Goal: Task Accomplishment & Management: Use online tool/utility

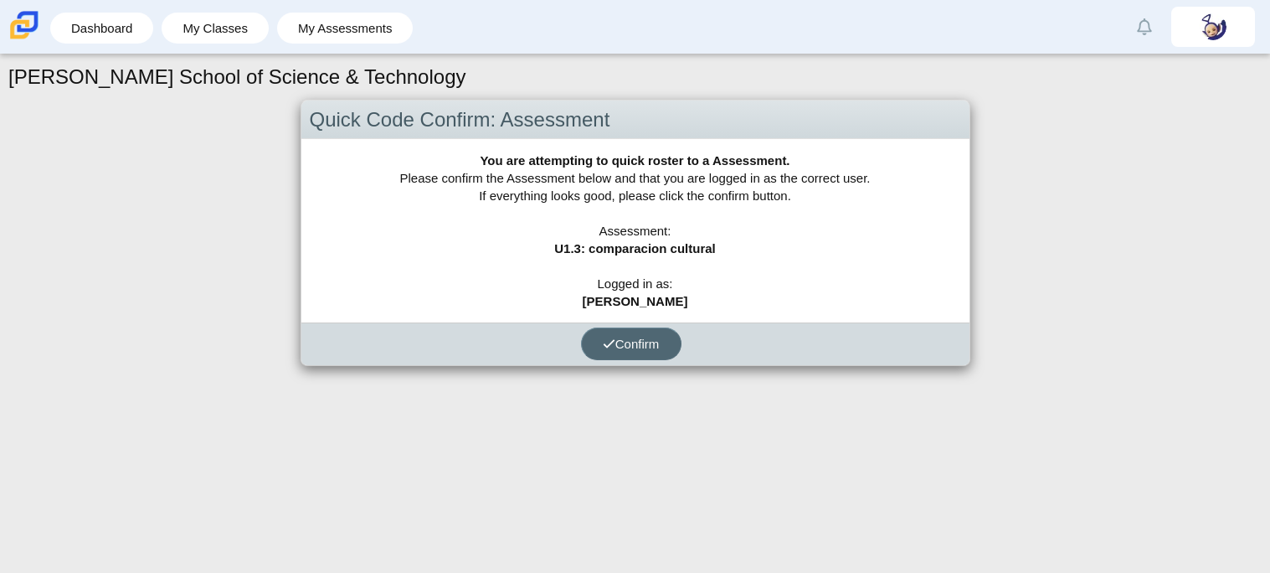
click at [657, 330] on button "Confirm" at bounding box center [631, 343] width 100 height 33
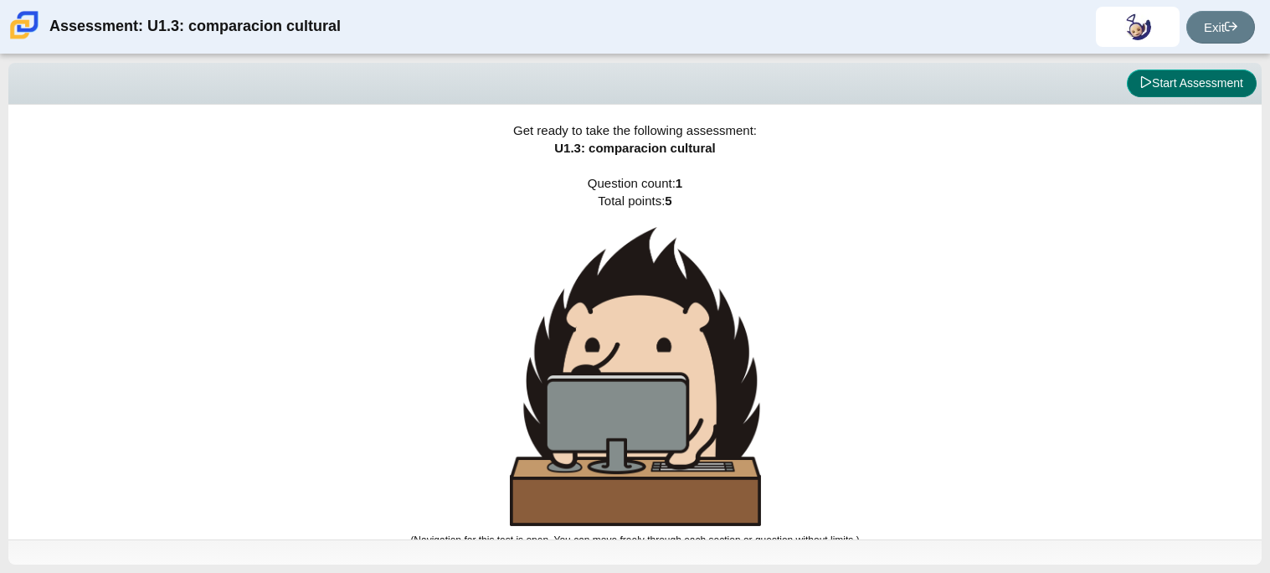
click at [1211, 77] on button "Start Assessment" at bounding box center [1192, 83] width 130 height 28
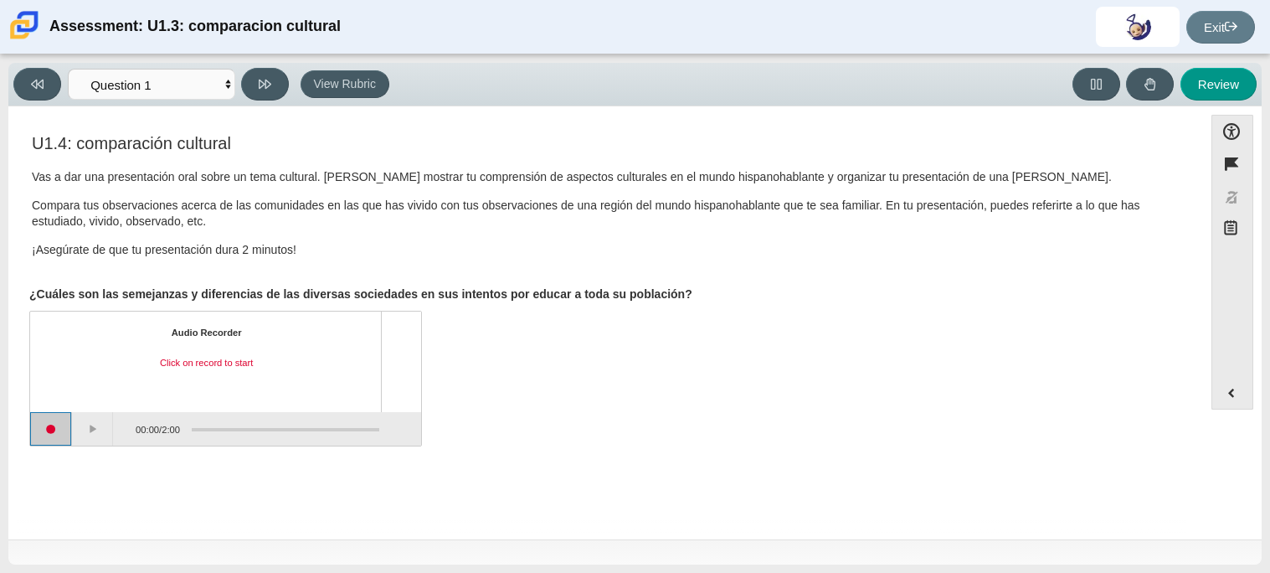
click at [54, 432] on button "Start recording" at bounding box center [51, 428] width 42 height 33
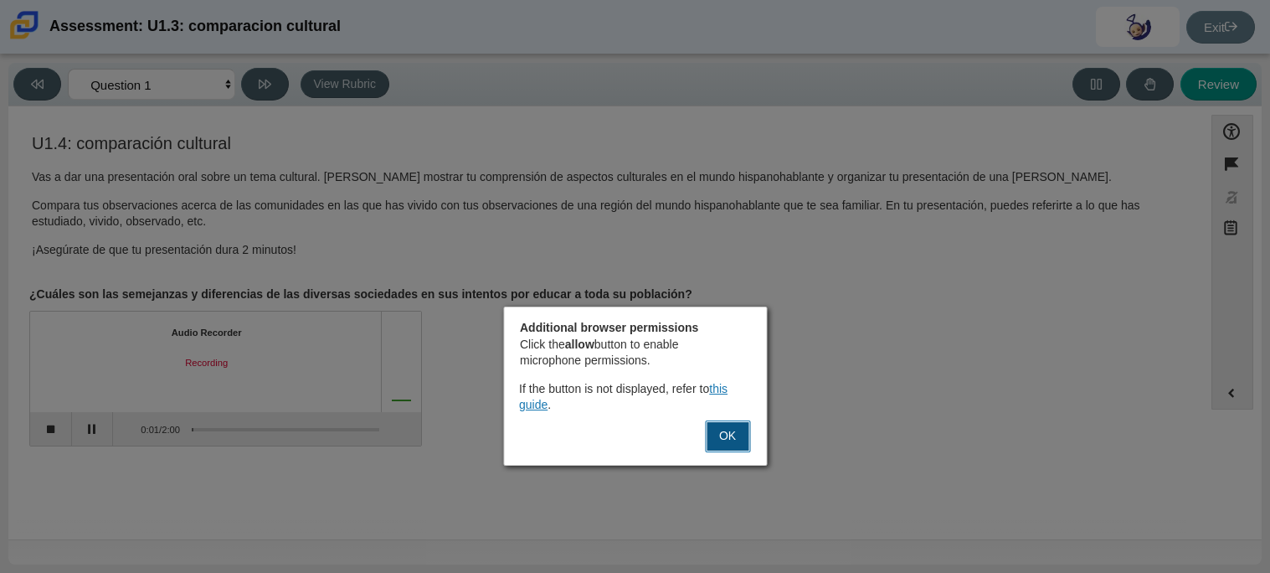
click at [729, 444] on button "OK" at bounding box center [727, 436] width 45 height 32
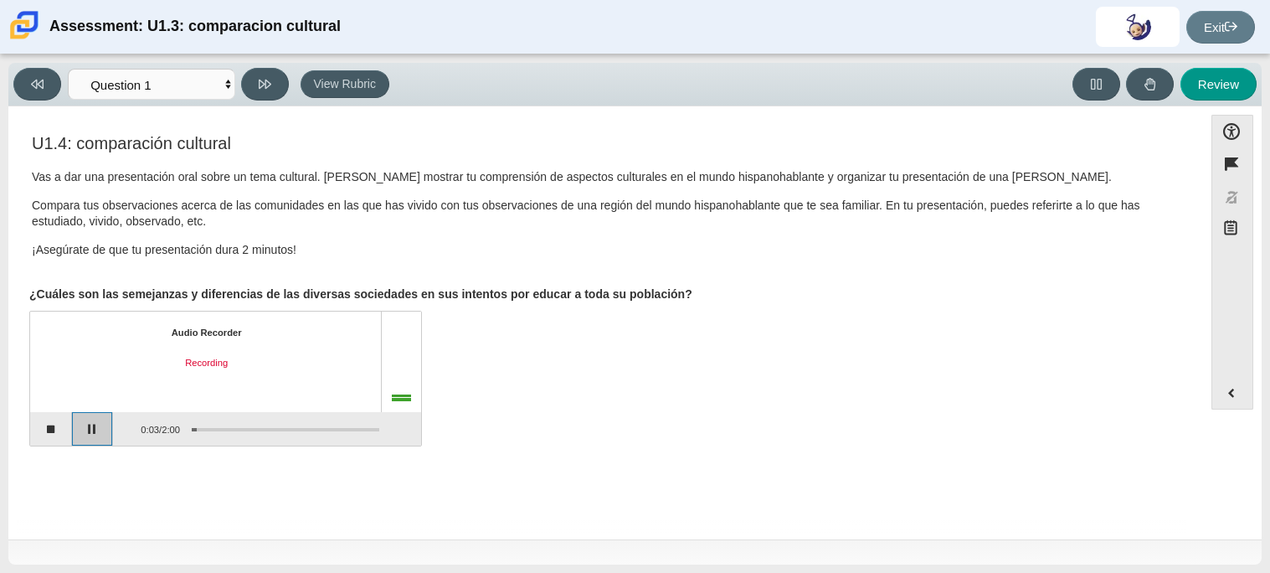
click at [88, 441] on button "Pause" at bounding box center [93, 428] width 42 height 33
click at [88, 441] on button "Continue recording" at bounding box center [93, 428] width 42 height 33
click at [88, 441] on button "Pause" at bounding box center [93, 428] width 42 height 33
click at [46, 429] on button "Stop recording" at bounding box center [51, 428] width 42 height 33
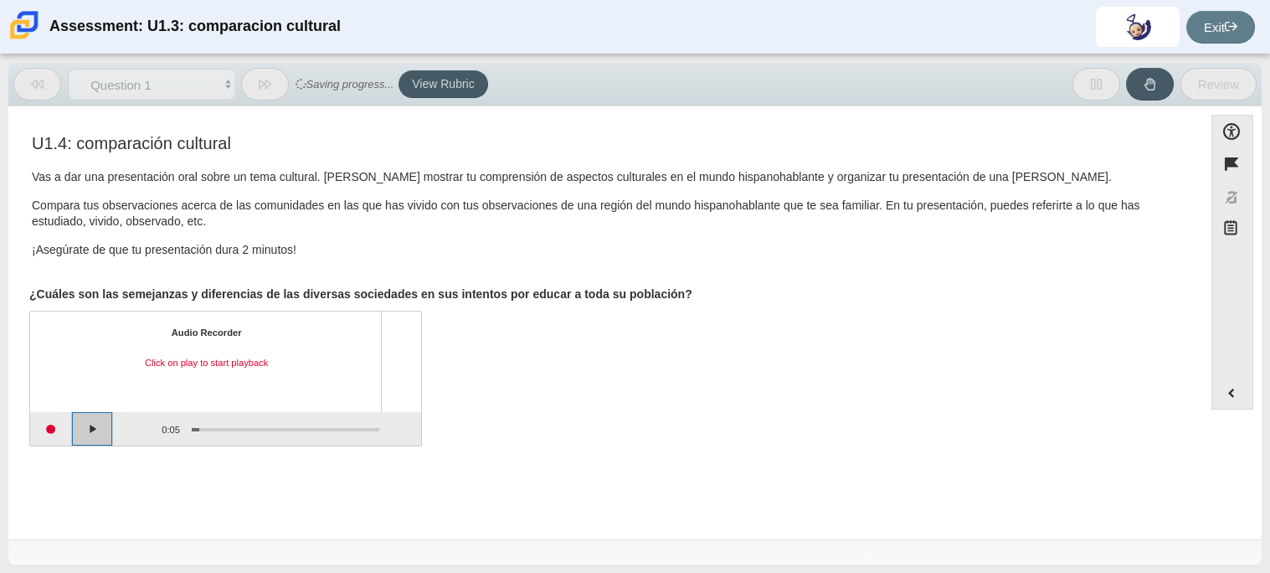
click at [95, 444] on button "Play" at bounding box center [93, 428] width 42 height 33
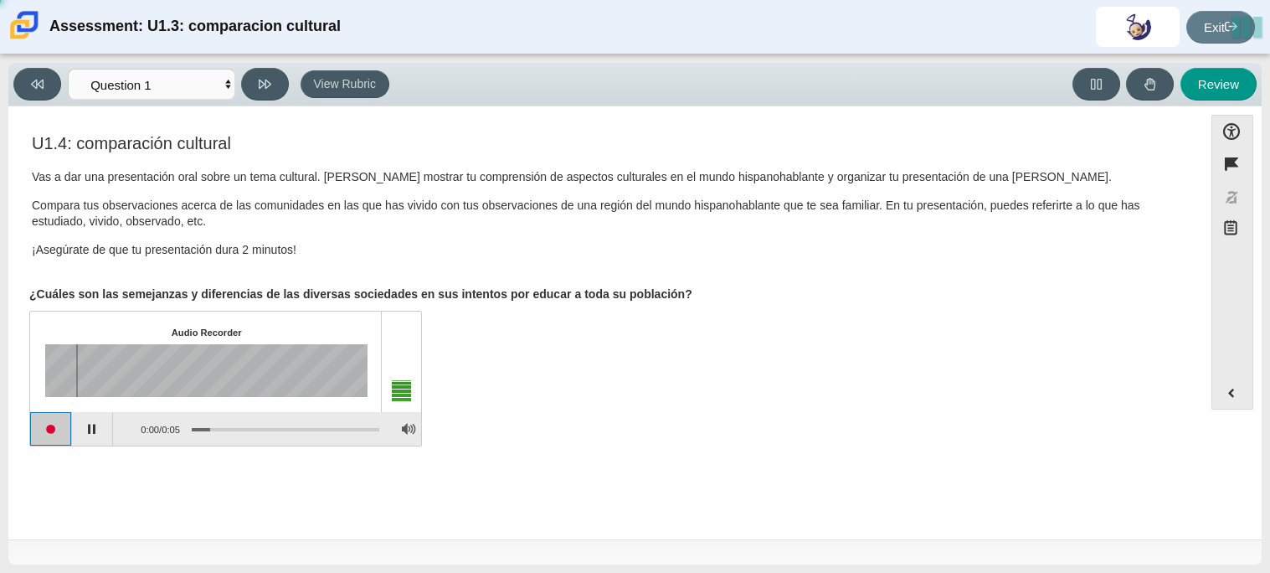
click at [46, 435] on button "Start recording" at bounding box center [51, 428] width 42 height 33
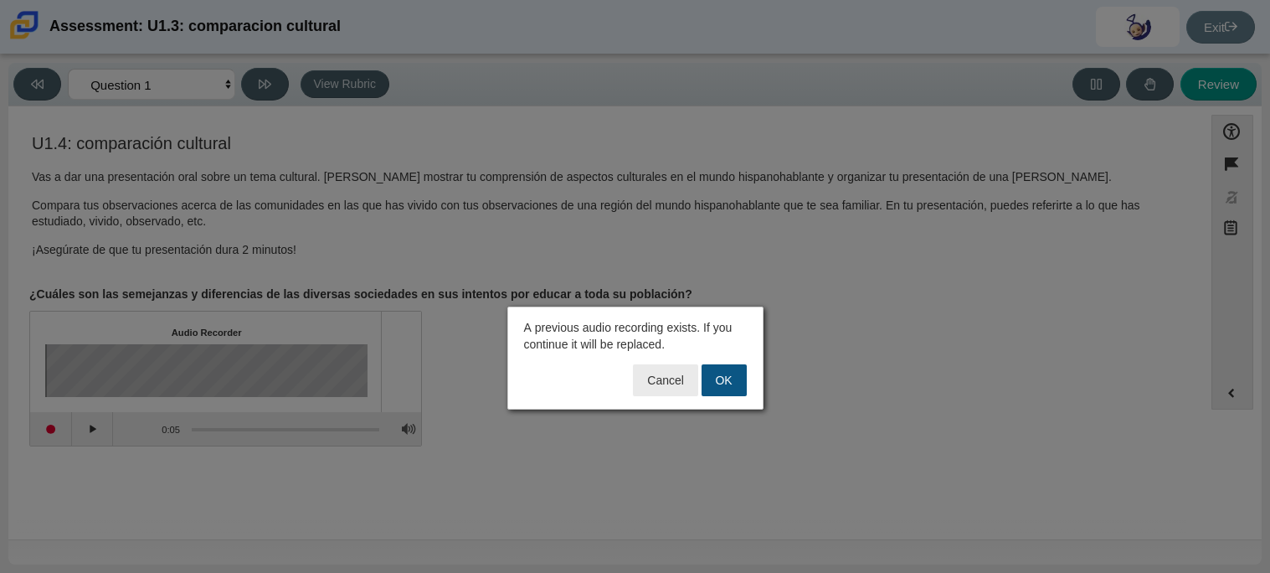
click at [733, 387] on button "OK" at bounding box center [723, 380] width 45 height 32
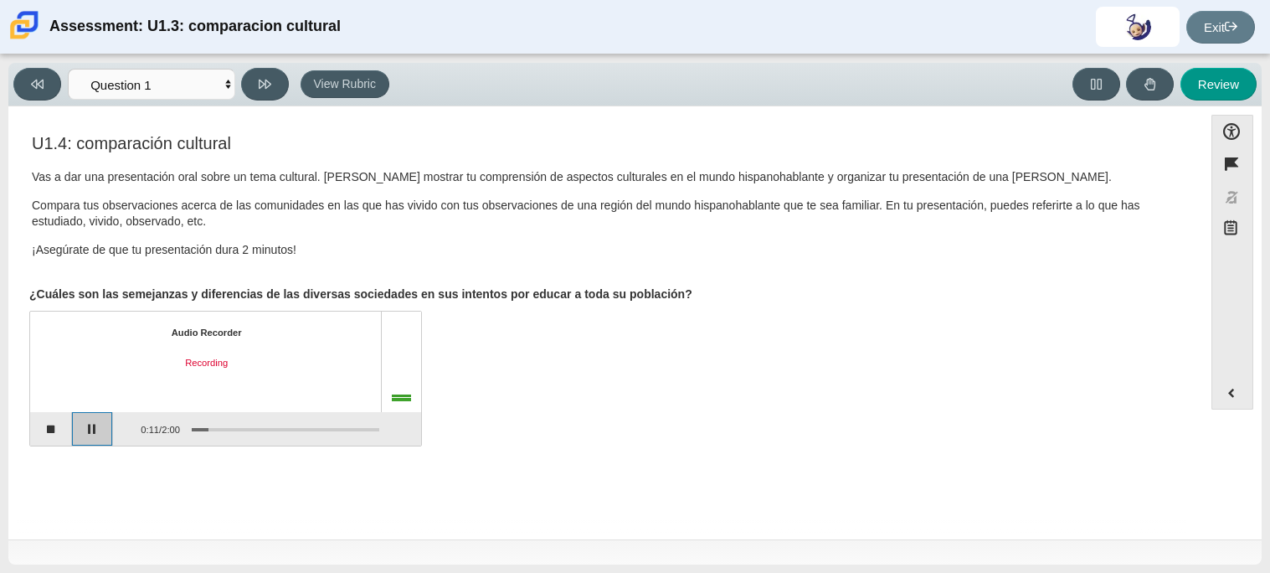
click at [105, 427] on button "Pause" at bounding box center [93, 428] width 42 height 33
click at [98, 431] on button "Continue recording" at bounding box center [93, 428] width 42 height 33
click at [96, 429] on button "Pause" at bounding box center [93, 428] width 42 height 33
click at [96, 429] on button "Continue recording" at bounding box center [93, 428] width 42 height 33
click at [96, 429] on button "Pause" at bounding box center [93, 428] width 42 height 33
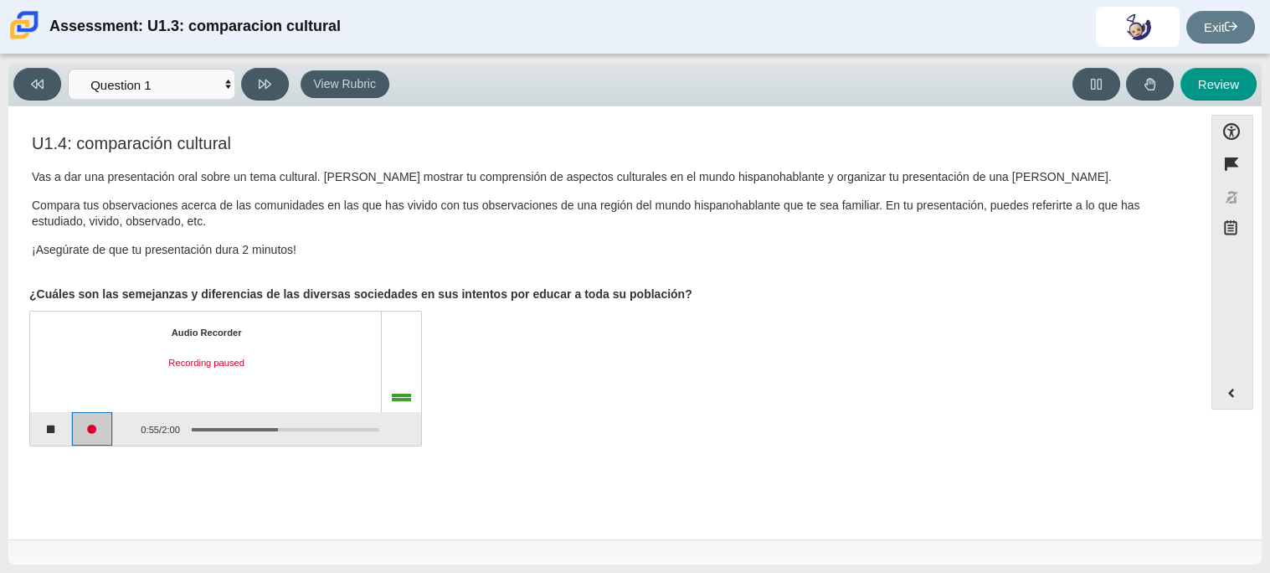
click at [96, 429] on button "Continue recording" at bounding box center [93, 428] width 42 height 33
click at [98, 429] on button "Pause" at bounding box center [93, 428] width 42 height 33
click at [98, 429] on button "Continue recording" at bounding box center [93, 428] width 42 height 33
click at [98, 429] on button "Pause" at bounding box center [93, 428] width 42 height 33
click at [59, 434] on button "Stop recording" at bounding box center [51, 428] width 42 height 33
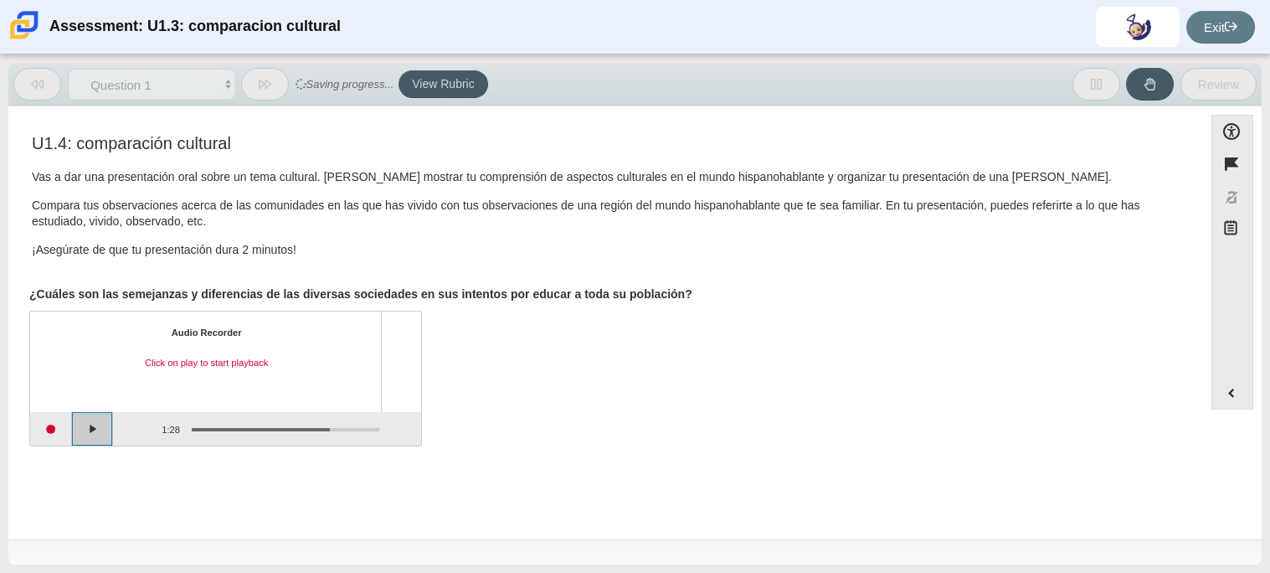
click at [95, 439] on button "Play" at bounding box center [93, 428] width 42 height 33
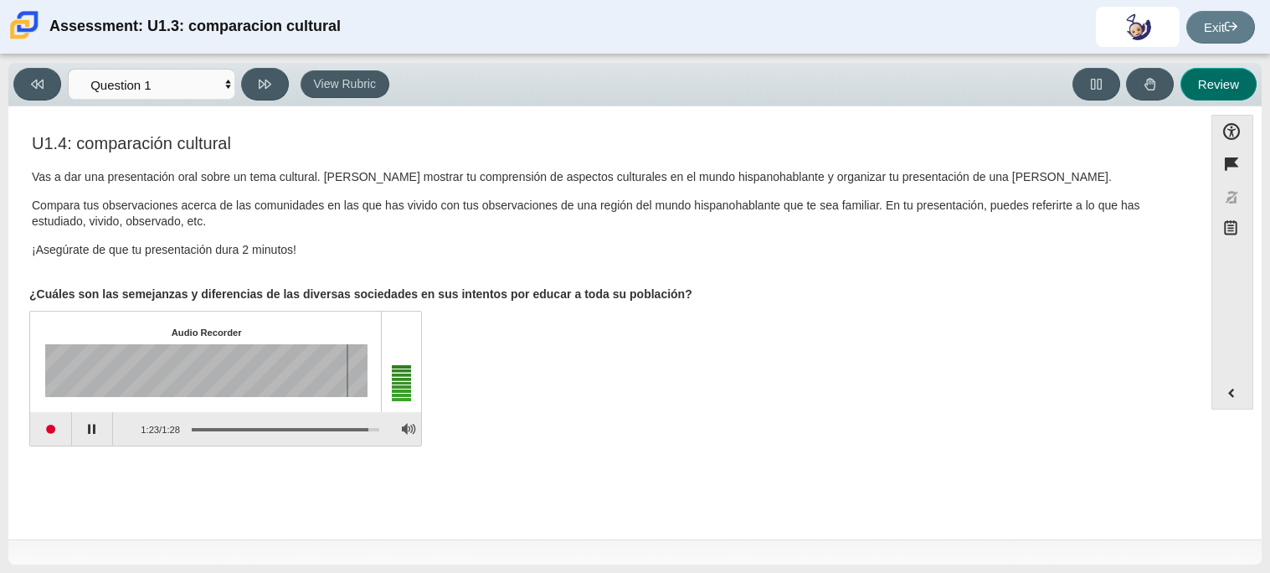
click at [1228, 95] on button "Review" at bounding box center [1218, 84] width 76 height 33
select select "review"
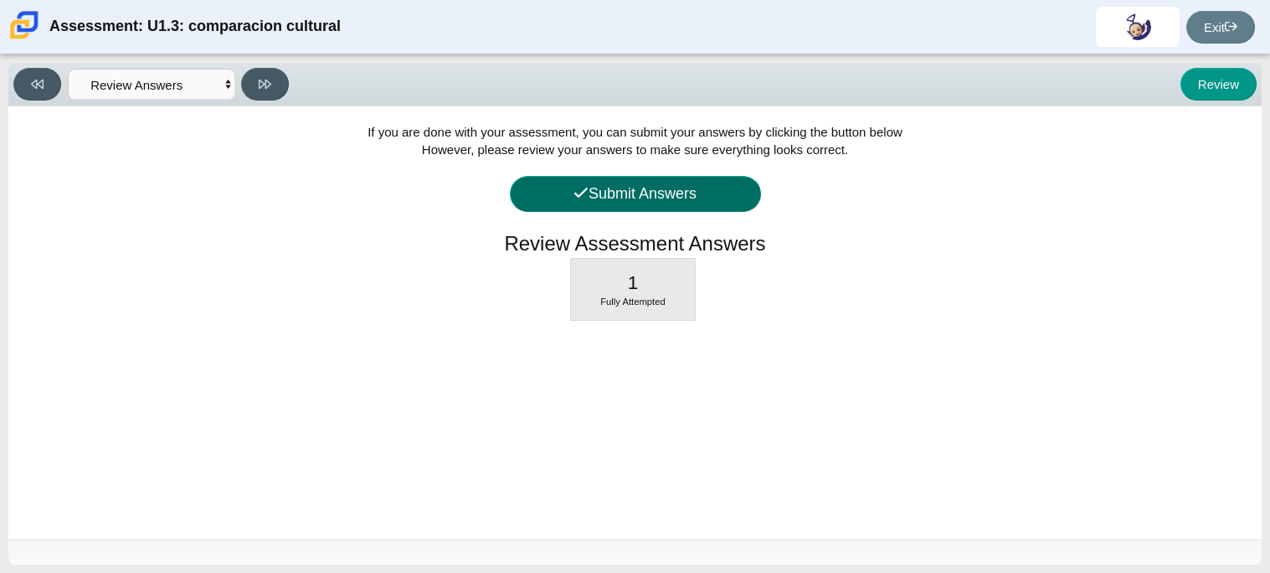
click at [747, 199] on button "Submit Answers" at bounding box center [635, 194] width 251 height 36
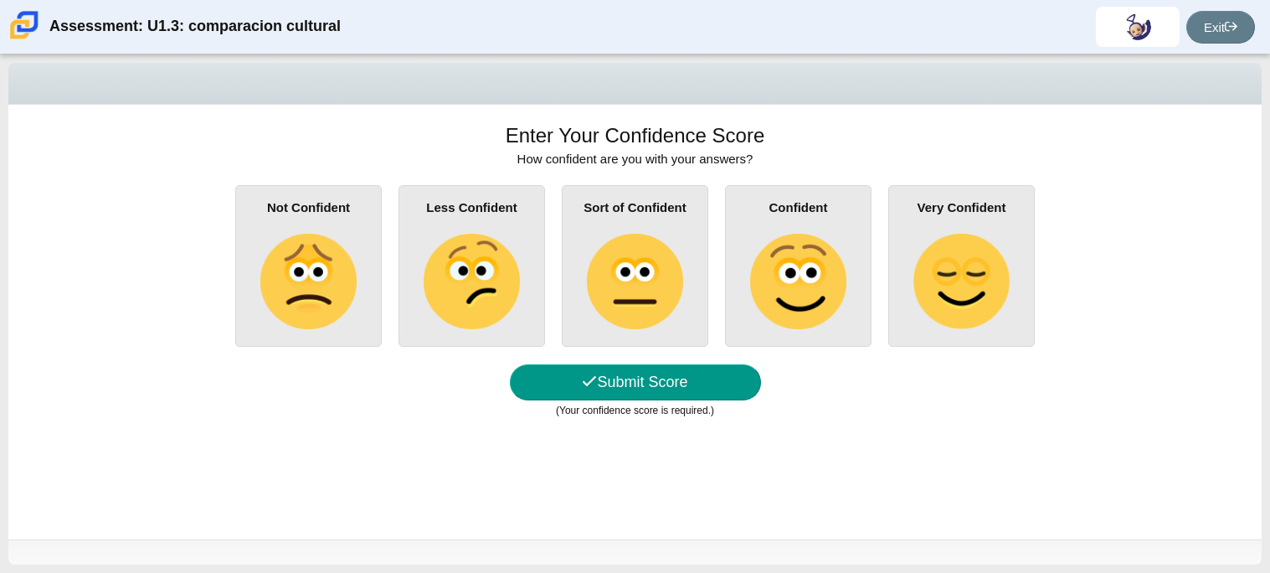
click at [900, 267] on div "Very Confident" at bounding box center [961, 266] width 146 height 162
click at [0, 0] on input "Very Confident" at bounding box center [0, 0] width 0 height 0
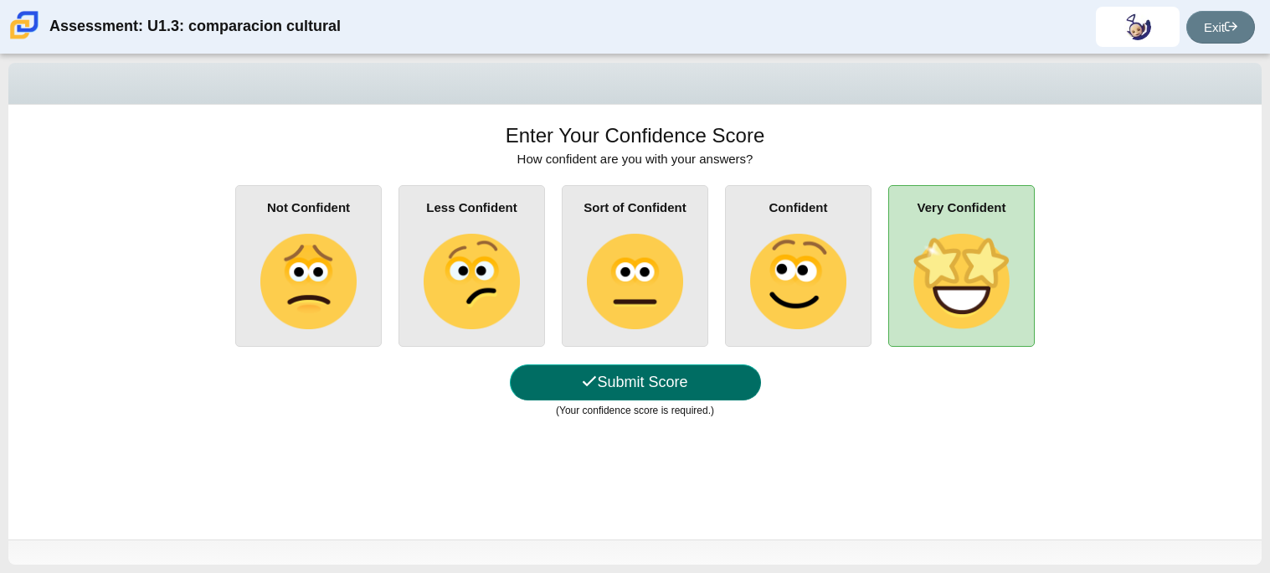
click at [724, 381] on button "Submit Score" at bounding box center [635, 382] width 251 height 36
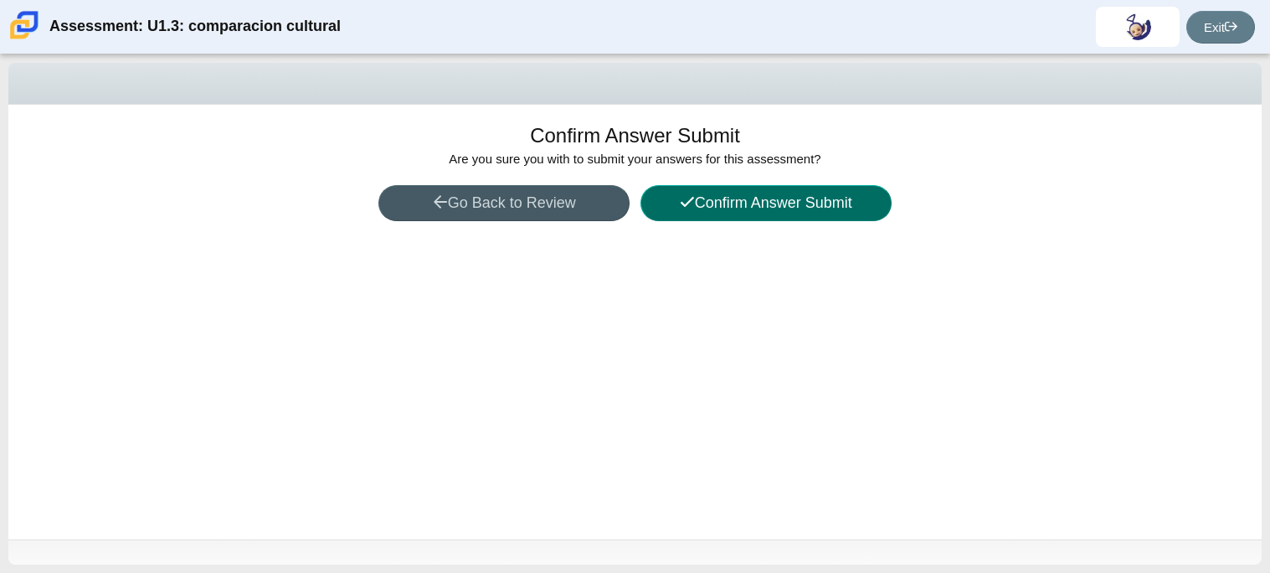
click at [806, 208] on button "Confirm Answer Submit" at bounding box center [765, 203] width 251 height 36
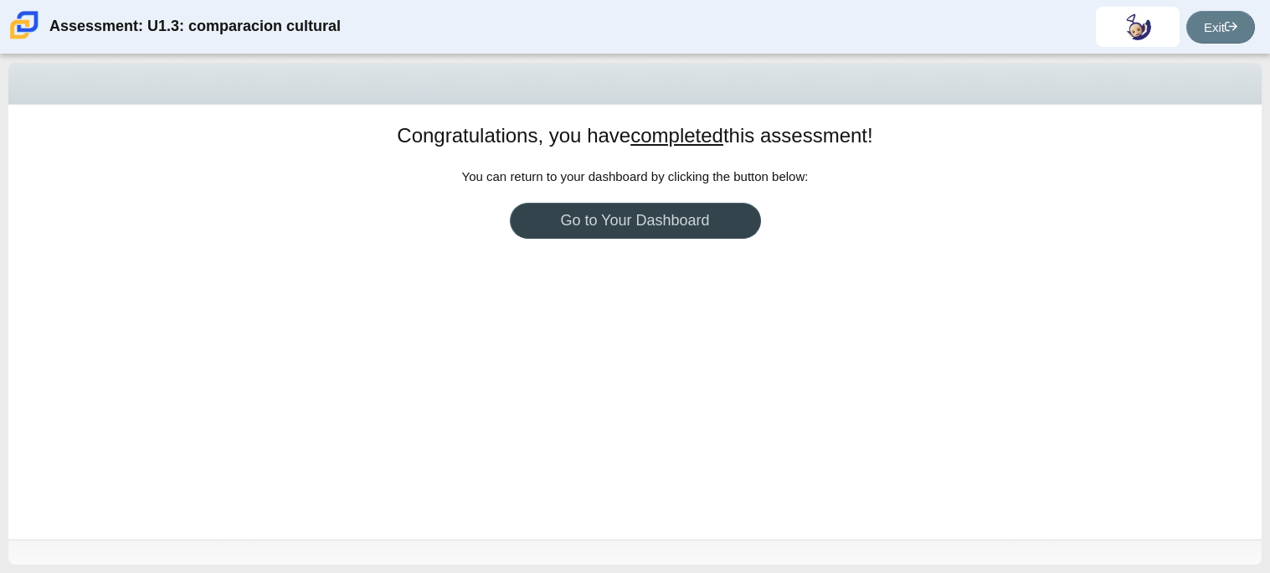
click at [743, 222] on link "Go to Your Dashboard" at bounding box center [635, 221] width 251 height 36
